Goal: Share content: Share content

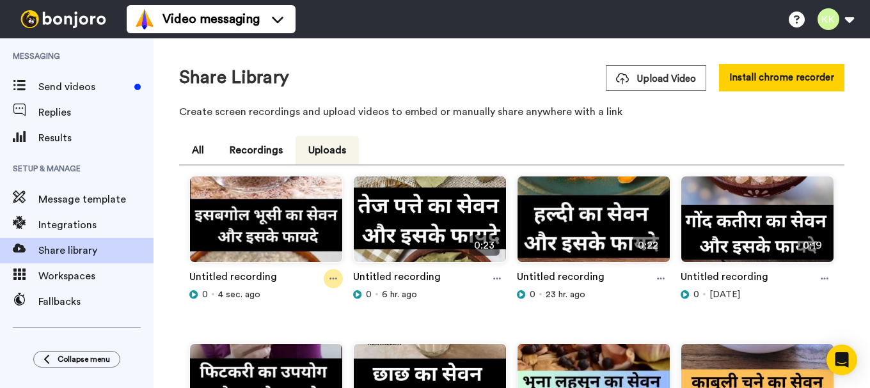
click at [336, 278] on icon at bounding box center [333, 279] width 8 height 2
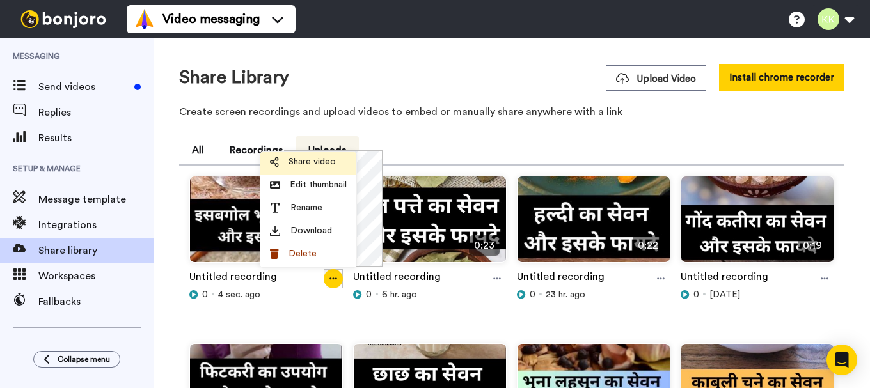
click at [314, 166] on span "Share video" at bounding box center [311, 161] width 47 height 13
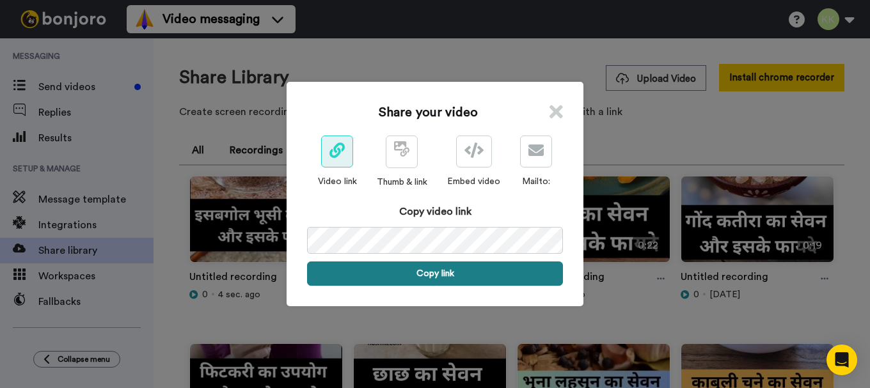
click at [446, 272] on button "Copy link" at bounding box center [435, 274] width 256 height 24
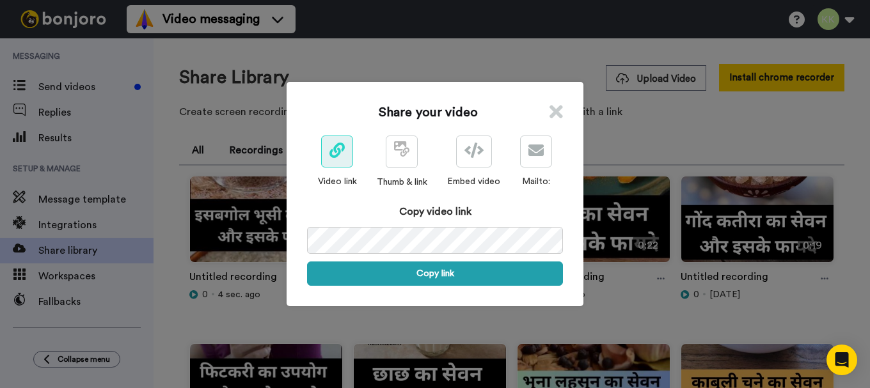
scroll to position [0, 63]
